Goal: Obtain resource: Download file/media

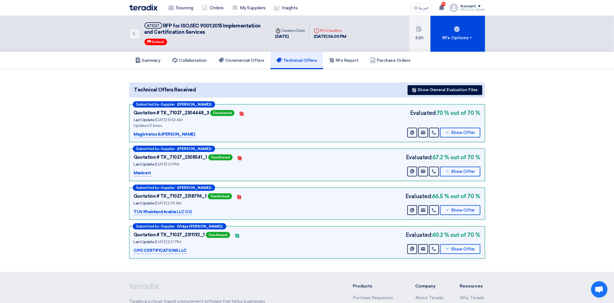
click at [142, 6] on img at bounding box center [143, 7] width 28 height 6
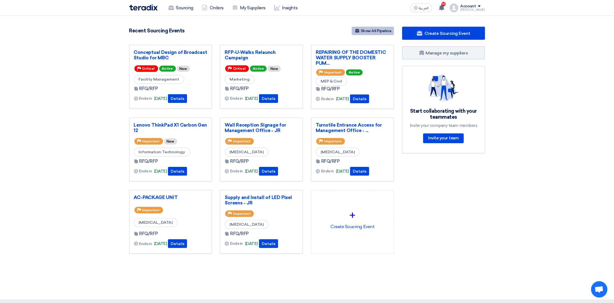
click at [379, 31] on link "Show All Pipeline" at bounding box center [373, 31] width 42 height 8
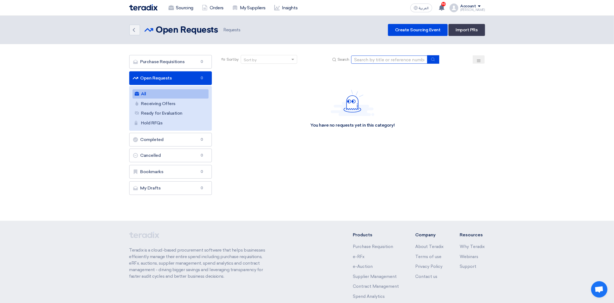
click at [368, 60] on input at bounding box center [389, 60] width 76 height 8
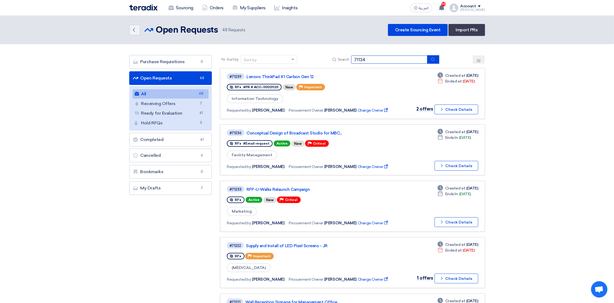
type input "71134"
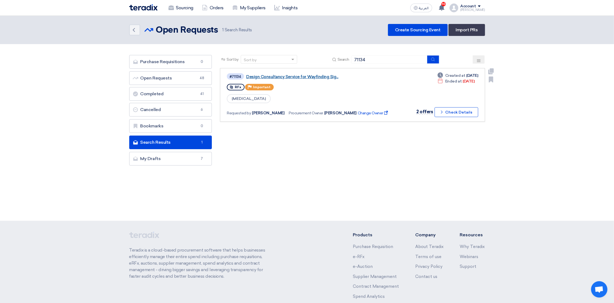
click at [308, 77] on link "Design Consultancy Service for Wayfinding Sig..." at bounding box center [314, 76] width 136 height 5
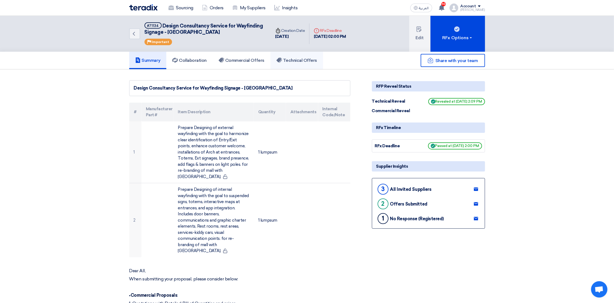
click at [288, 58] on h5 "Technical Offers" at bounding box center [296, 60] width 41 height 5
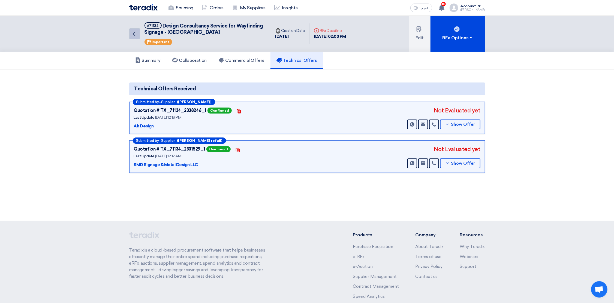
click at [137, 32] on link "Back" at bounding box center [134, 33] width 11 height 11
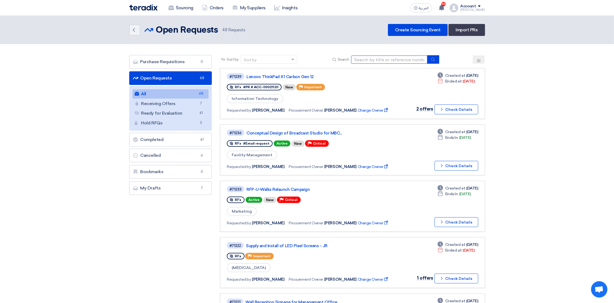
click at [372, 59] on input at bounding box center [389, 60] width 76 height 8
type input "71134"
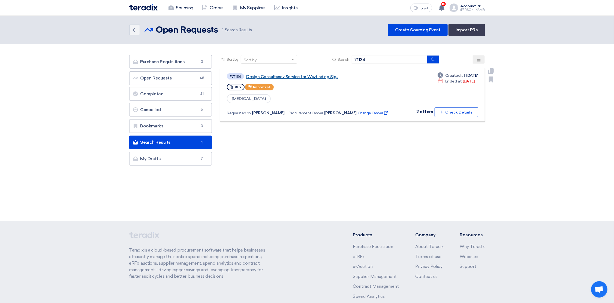
click at [308, 76] on link "Design Consultancy Service for Wayfinding Sig..." at bounding box center [314, 76] width 136 height 5
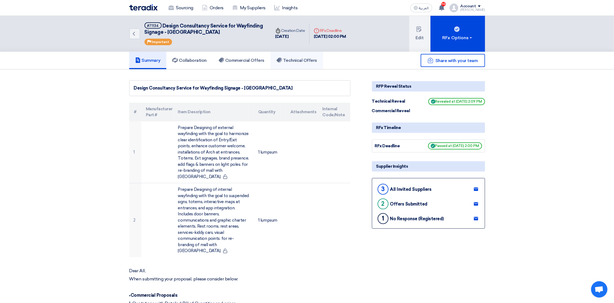
click at [294, 59] on h5 "Technical Offers" at bounding box center [296, 60] width 41 height 5
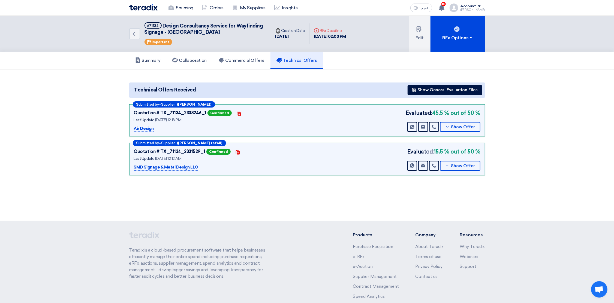
click at [292, 60] on h5 "Technical Offers" at bounding box center [296, 60] width 41 height 5
click at [241, 58] on h5 "Commercial Offers" at bounding box center [242, 60] width 46 height 5
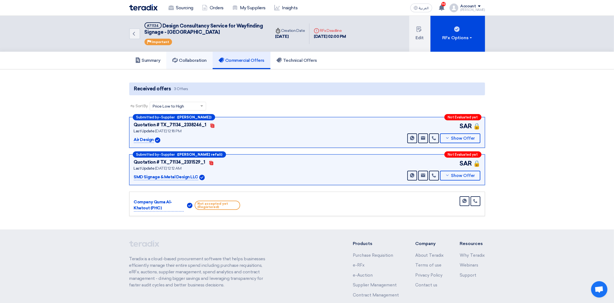
click at [188, 59] on h5 "Collaboration" at bounding box center [189, 60] width 34 height 5
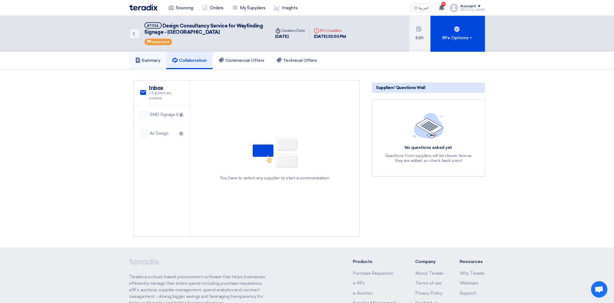
click at [138, 58] on use at bounding box center [137, 60] width 4 height 5
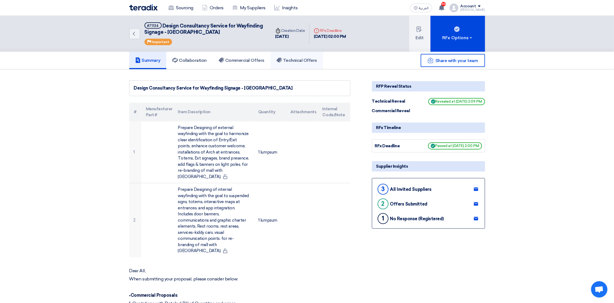
click at [311, 61] on h5 "Technical Offers" at bounding box center [296, 60] width 41 height 5
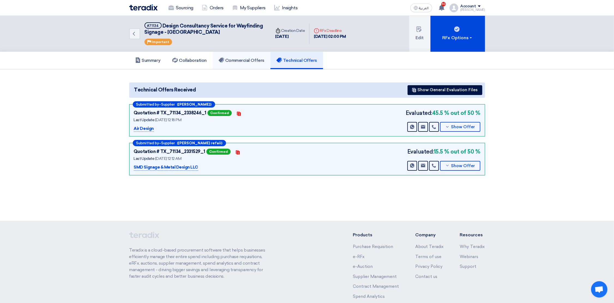
click at [248, 60] on h5 "Commercial Offers" at bounding box center [242, 60] width 46 height 5
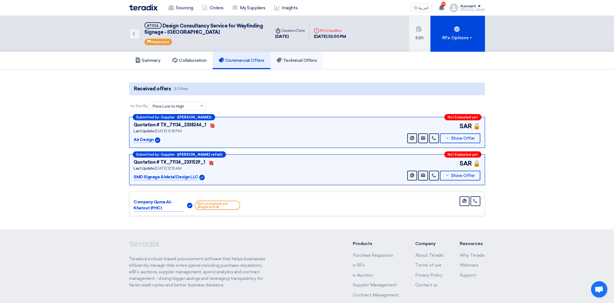
click at [310, 59] on h5 "Technical Offers" at bounding box center [296, 60] width 41 height 5
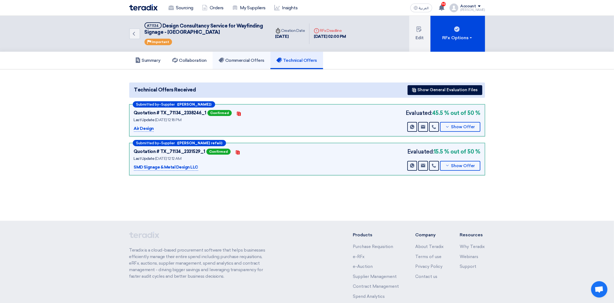
click at [244, 61] on h5 "Commercial Offers" at bounding box center [242, 60] width 46 height 5
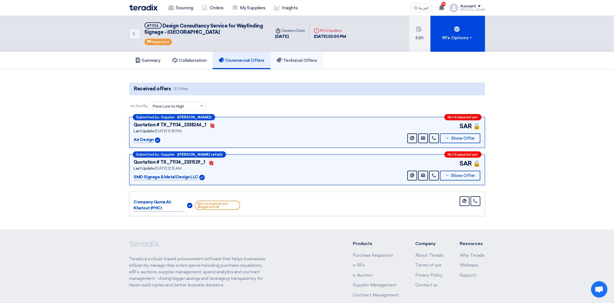
click at [304, 60] on h5 "Technical Offers" at bounding box center [296, 60] width 41 height 5
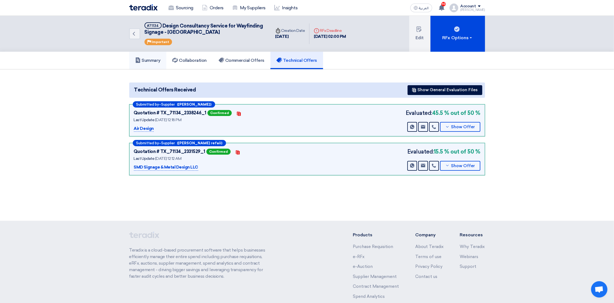
click at [141, 59] on h5 "Summary" at bounding box center [147, 60] width 25 height 5
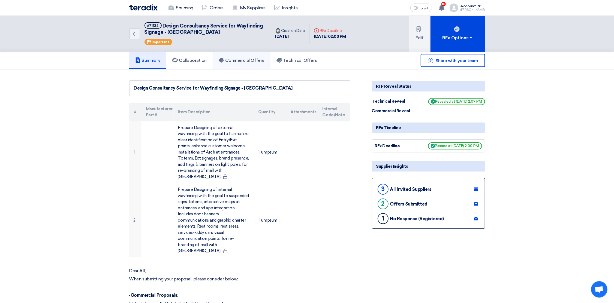
click at [241, 59] on h5 "Commercial Offers" at bounding box center [242, 60] width 46 height 5
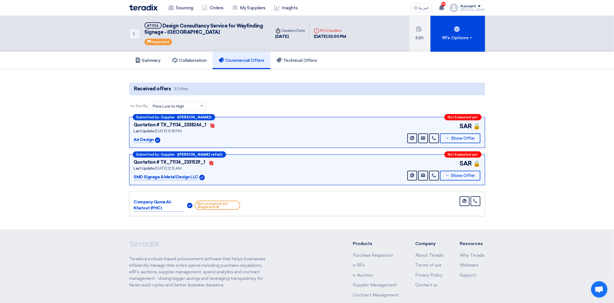
click at [142, 7] on img at bounding box center [143, 7] width 28 height 6
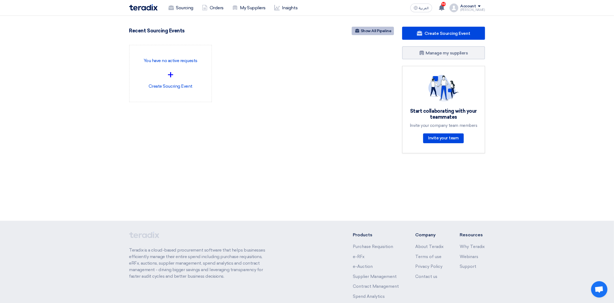
click at [374, 33] on link "Show All Pipeline" at bounding box center [373, 31] width 42 height 8
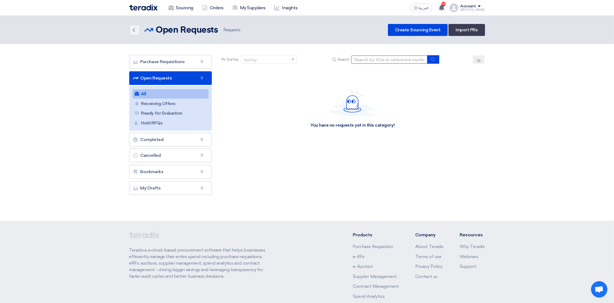
click at [371, 59] on input at bounding box center [389, 60] width 76 height 8
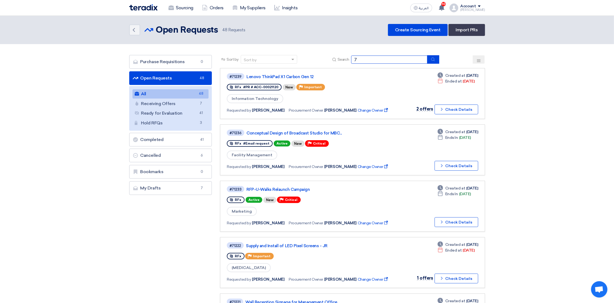
type input "71134"
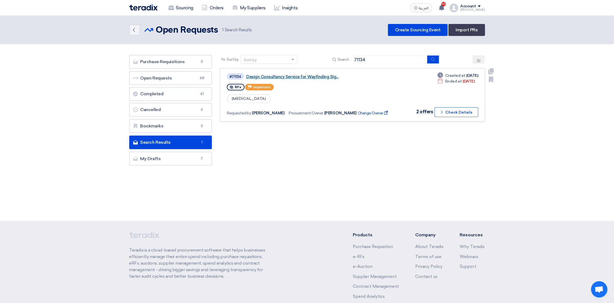
click at [302, 77] on link "Design Consultancy Service for Wayfinding Sig..." at bounding box center [314, 76] width 136 height 5
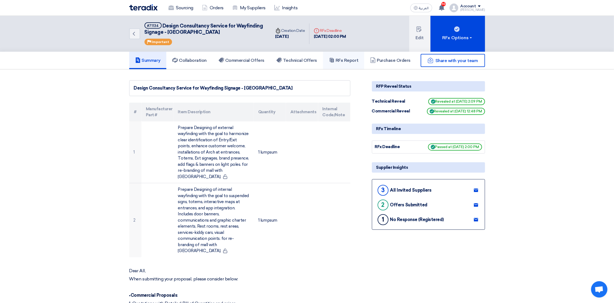
click at [345, 58] on h5 "RFx Report" at bounding box center [343, 60] width 29 height 5
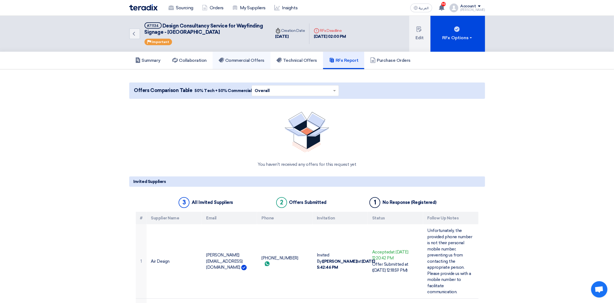
click at [253, 58] on h5 "Commercial Offers" at bounding box center [242, 60] width 46 height 5
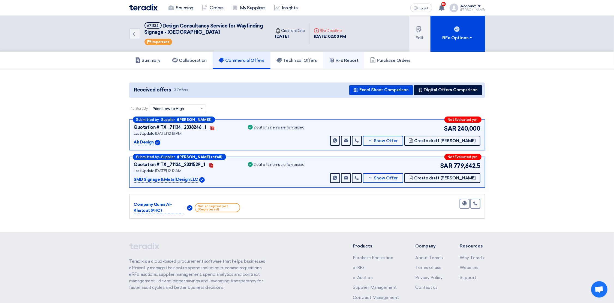
click at [348, 59] on h5 "RFx Report" at bounding box center [343, 60] width 29 height 5
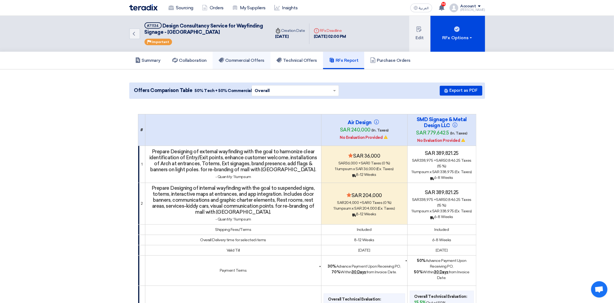
click at [247, 60] on h5 "Commercial Offers" at bounding box center [242, 60] width 46 height 5
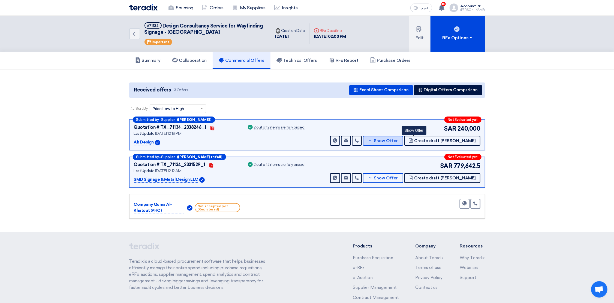
click at [398, 139] on span "Show Offer" at bounding box center [386, 141] width 24 height 4
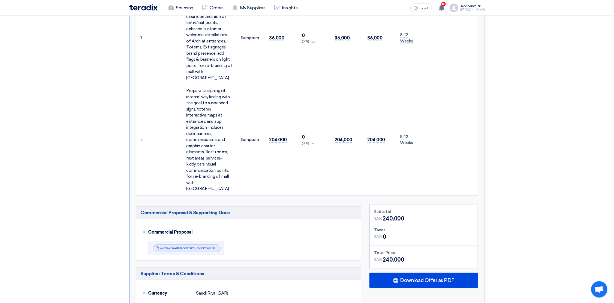
scroll to position [204, 0]
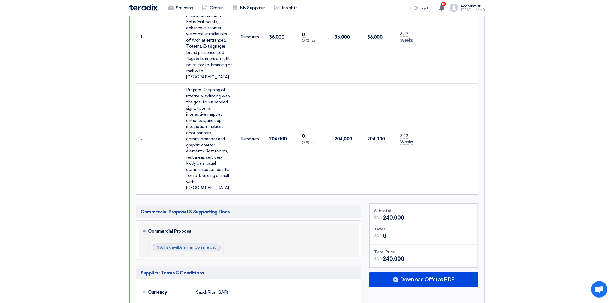
click at [192, 245] on link "AirNakheelDammamCommercialPro_1756285679253.pdf" at bounding box center [208, 247] width 97 height 5
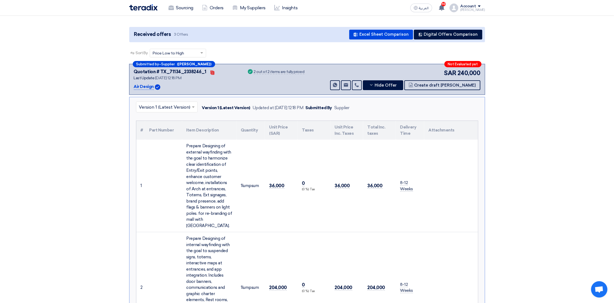
scroll to position [0, 0]
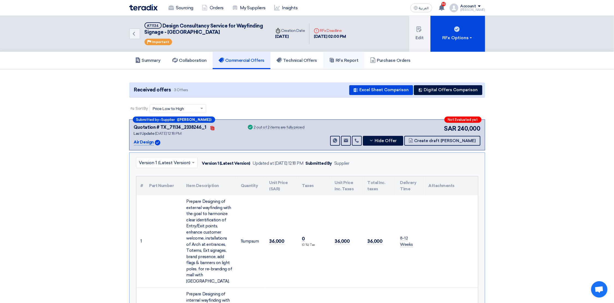
click at [353, 58] on h5 "RFx Report" at bounding box center [343, 60] width 29 height 5
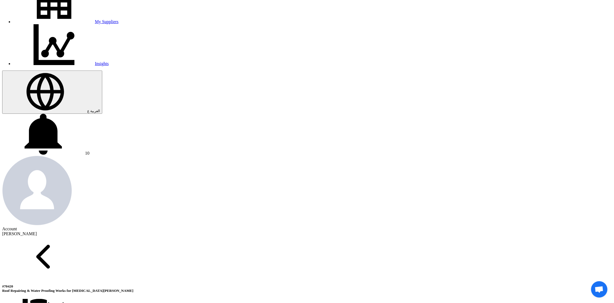
scroll to position [122, 0]
